Goal: Find specific page/section: Find specific page/section

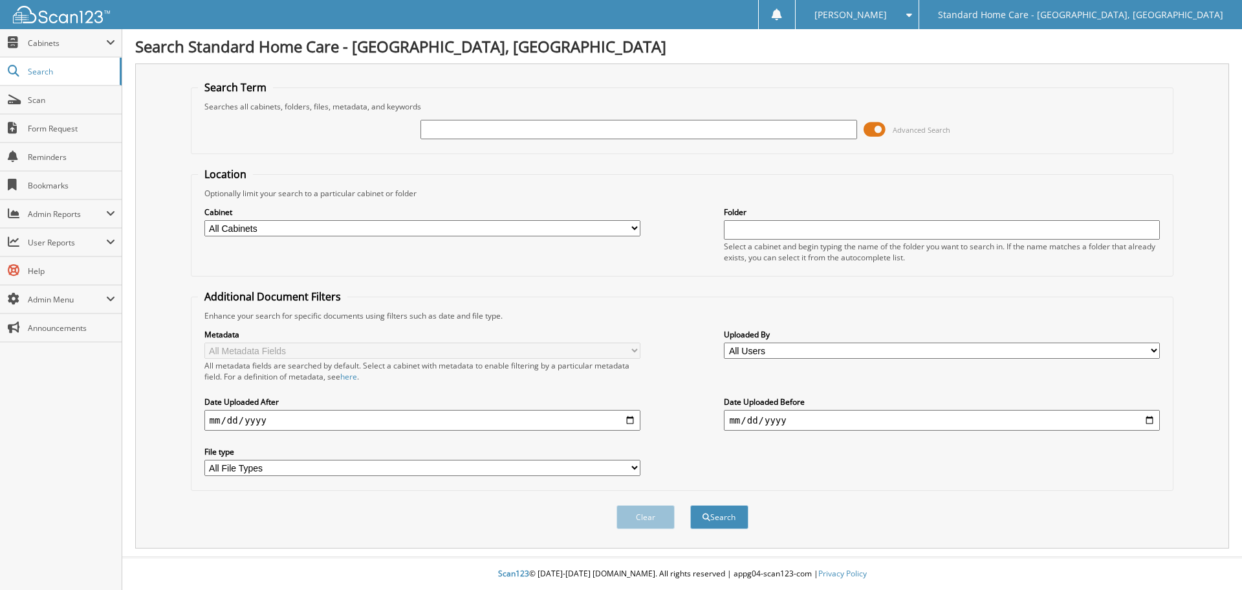
click at [766, 132] on input "text" at bounding box center [639, 129] width 436 height 19
type input "[PERSON_NAME]"
click at [690, 505] on button "Search" at bounding box center [719, 517] width 58 height 24
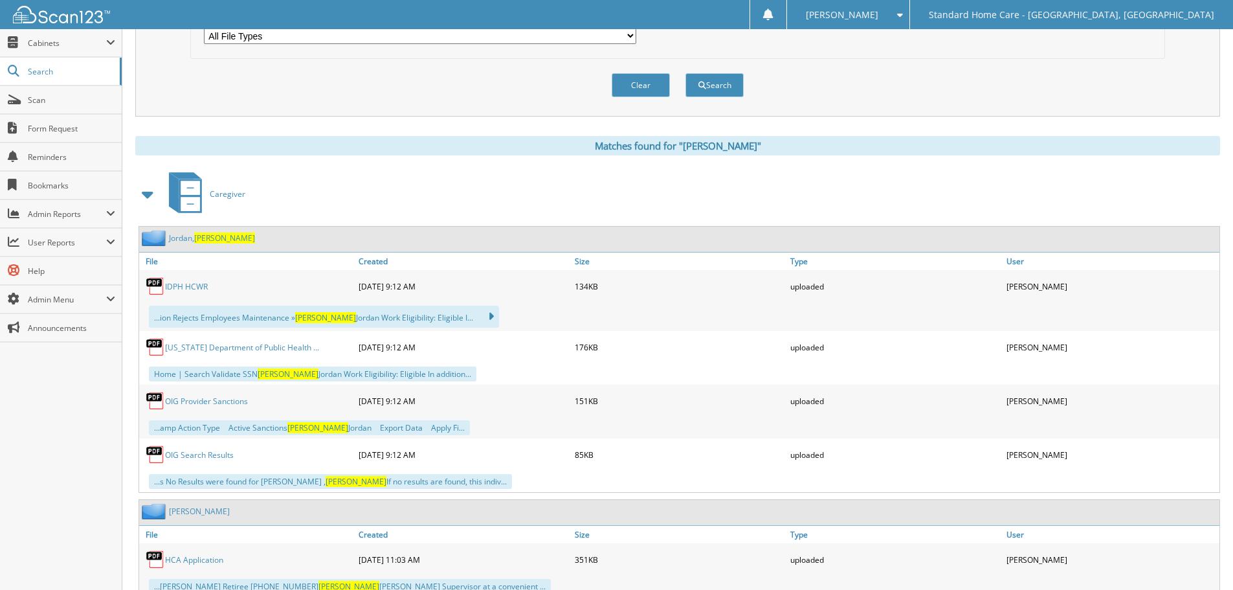
scroll to position [415, 0]
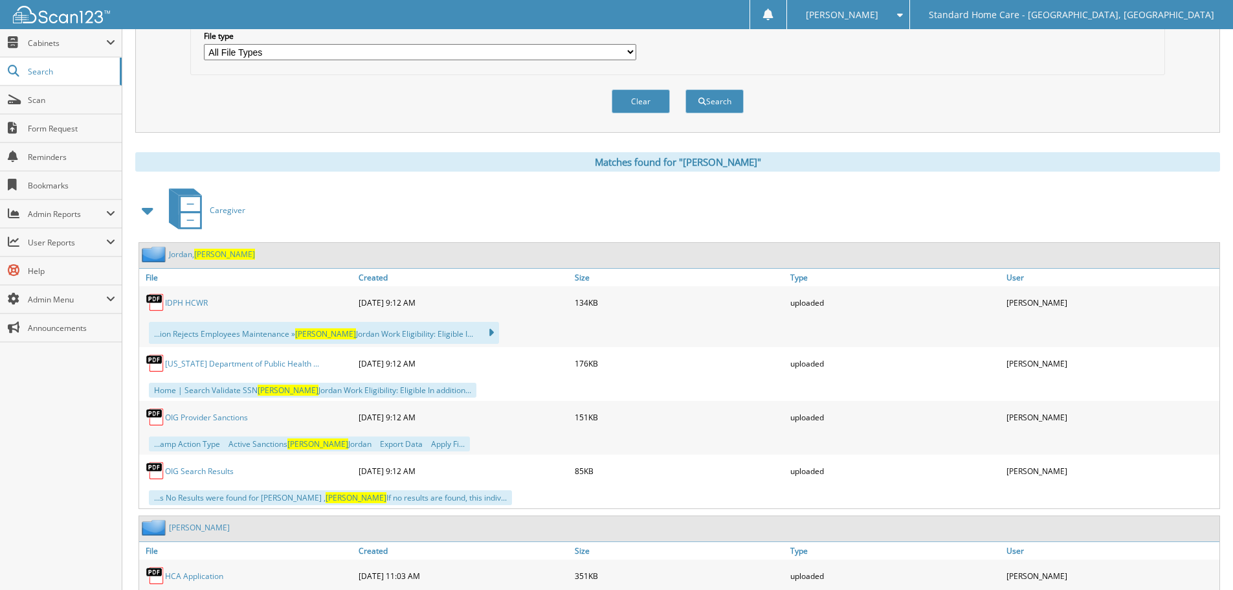
click at [193, 254] on link "[PERSON_NAME]" at bounding box center [212, 253] width 86 height 11
